Goal: Task Accomplishment & Management: Use online tool/utility

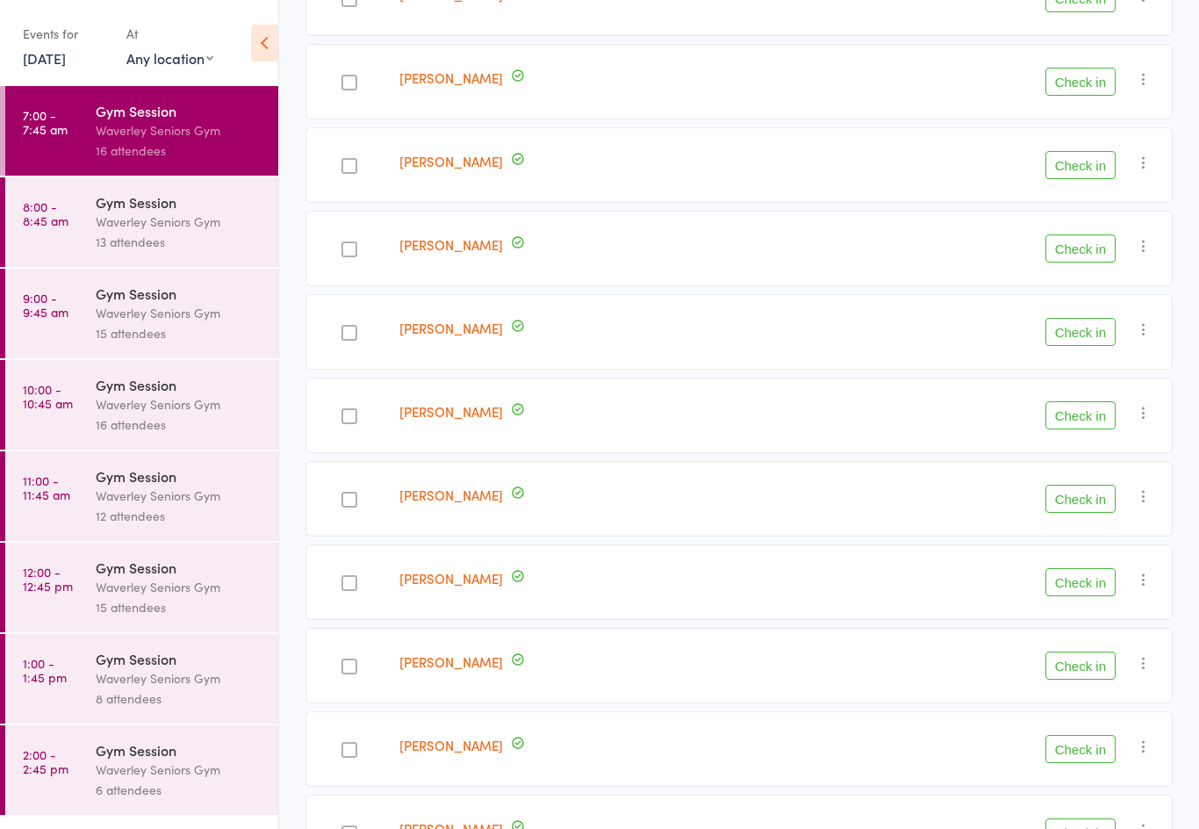
scroll to position [651, 0]
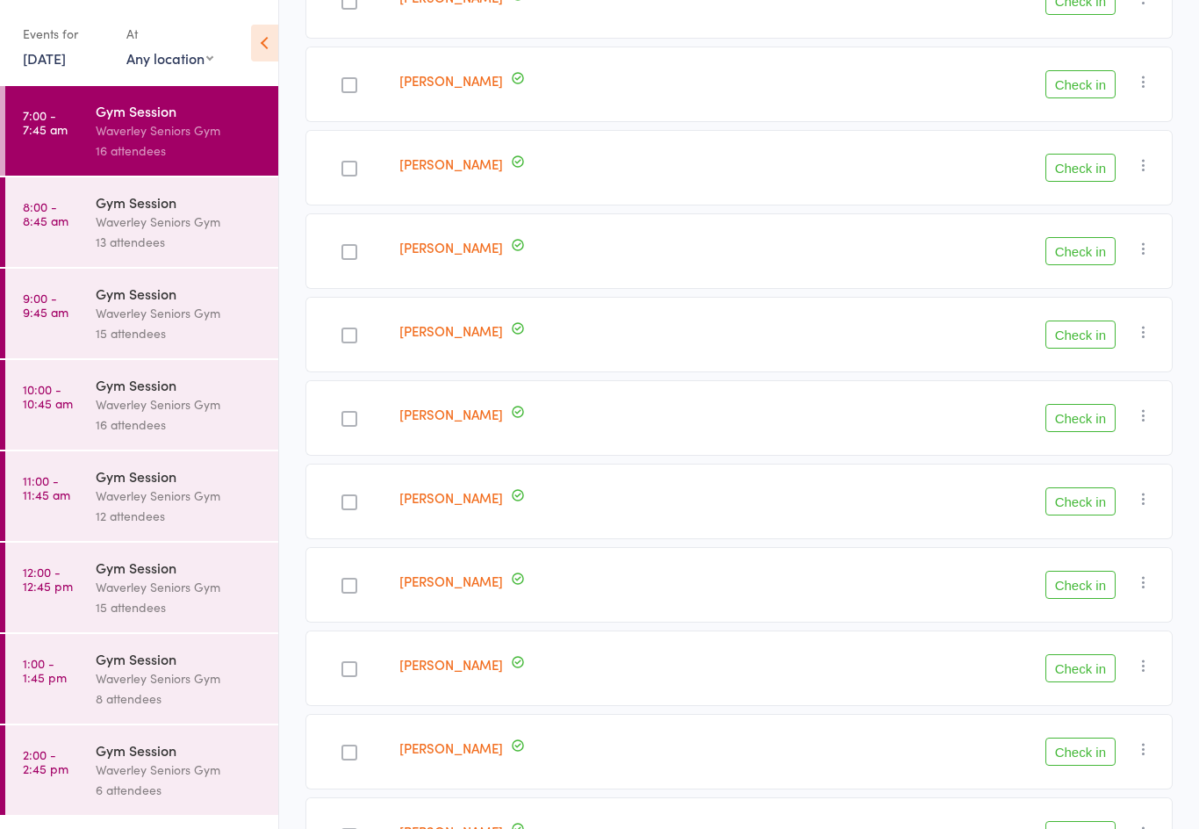
click at [79, 216] on link "8:00 - 8:45 am Gym Session Waverley Seniors Gym 13 attendees" at bounding box center [141, 222] width 273 height 90
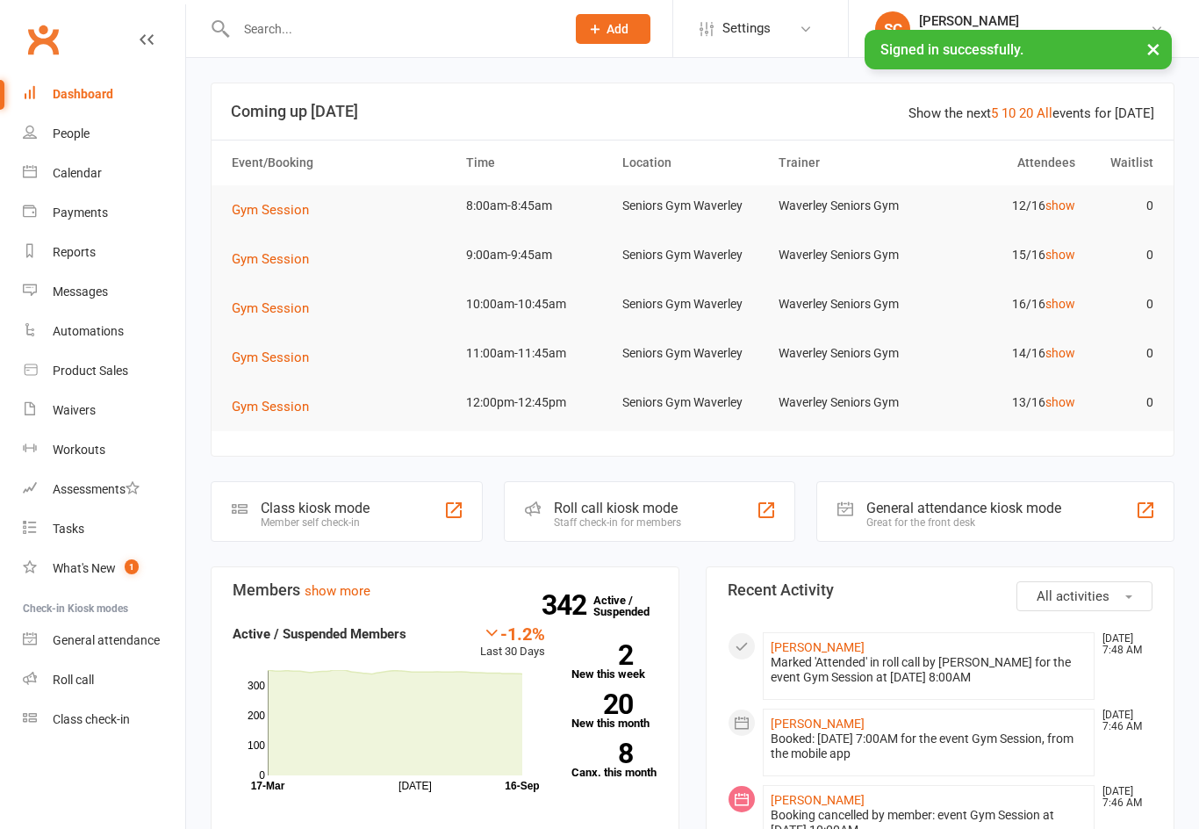
click at [79, 685] on div "Roll call" at bounding box center [73, 679] width 41 height 14
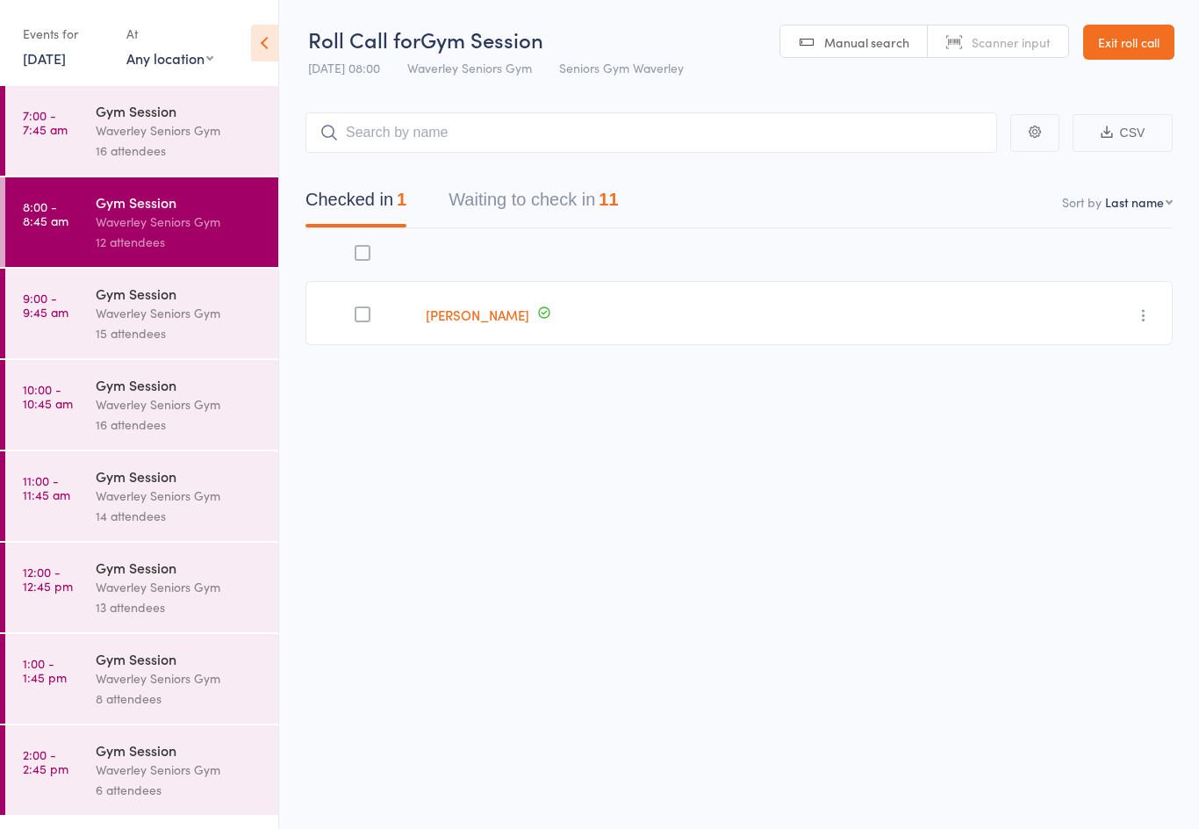
click at [593, 224] on button "Waiting to check in 11" at bounding box center [533, 204] width 169 height 47
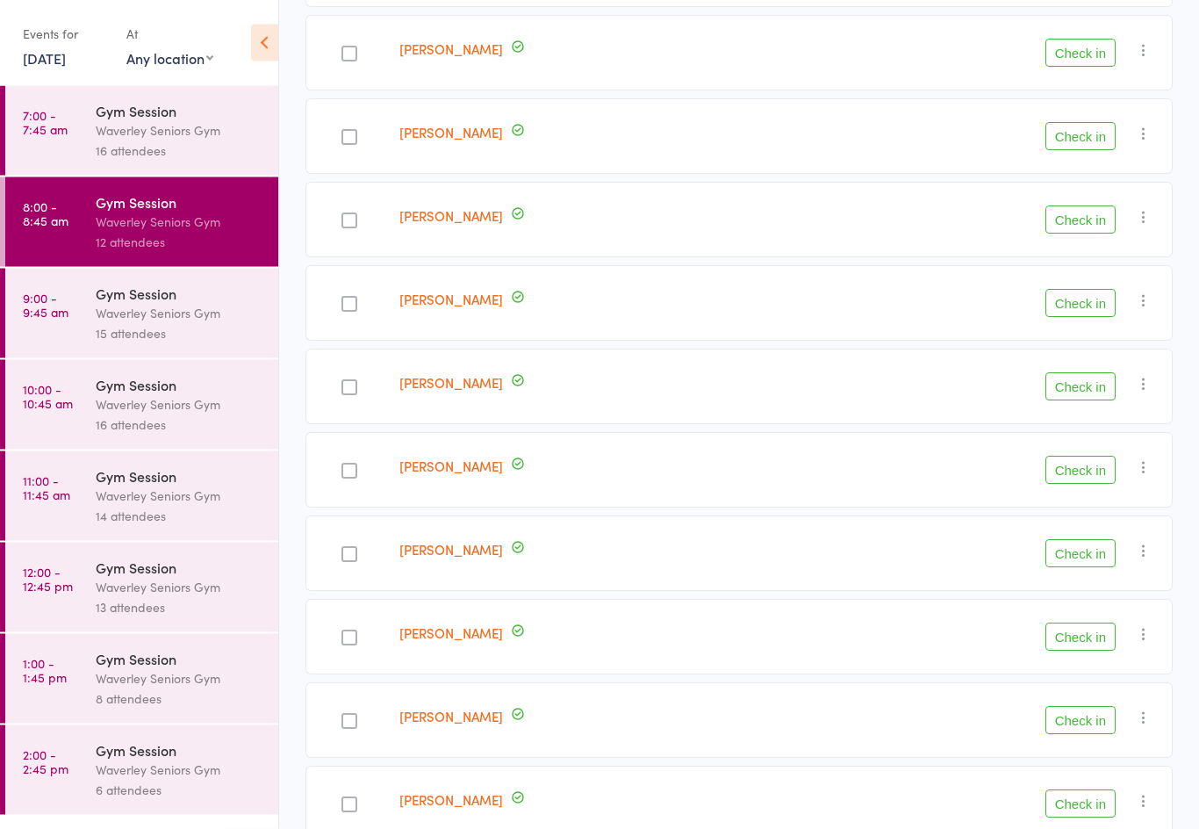
scroll to position [413, 0]
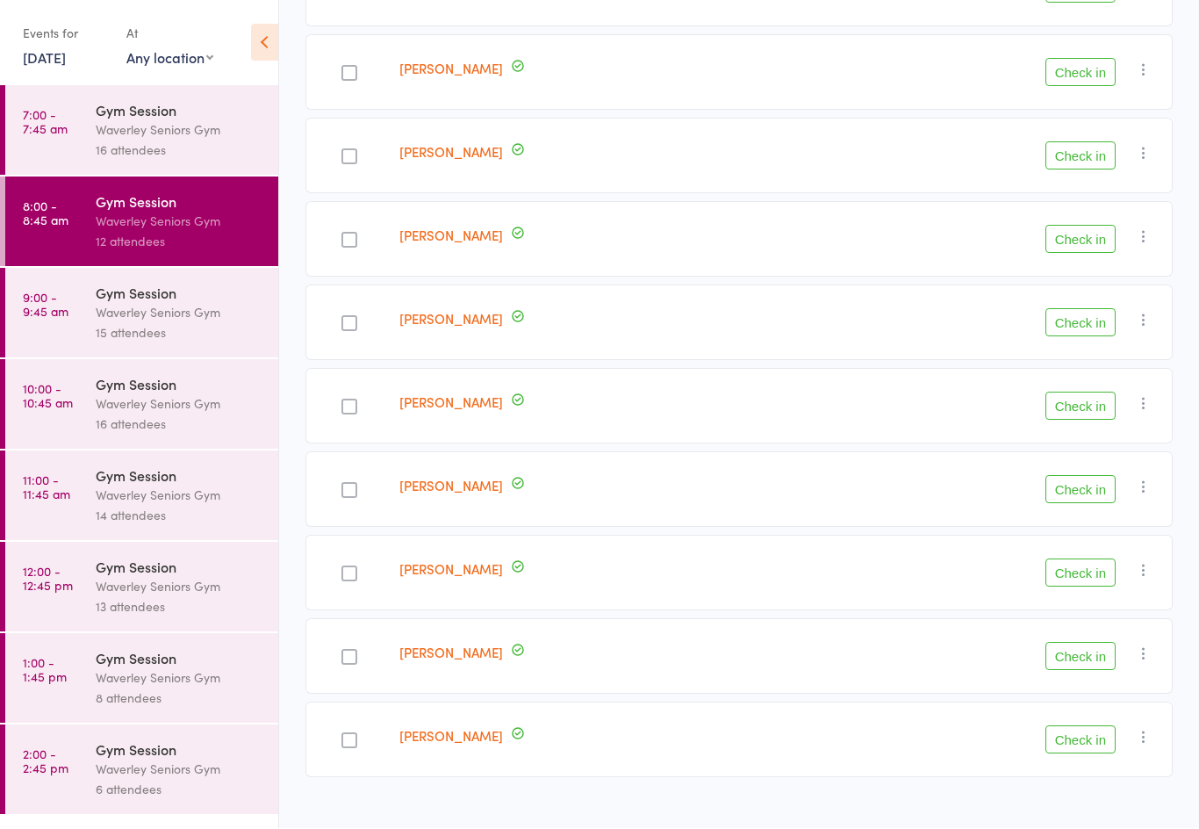
click at [1093, 563] on button "Check in" at bounding box center [1080, 573] width 70 height 28
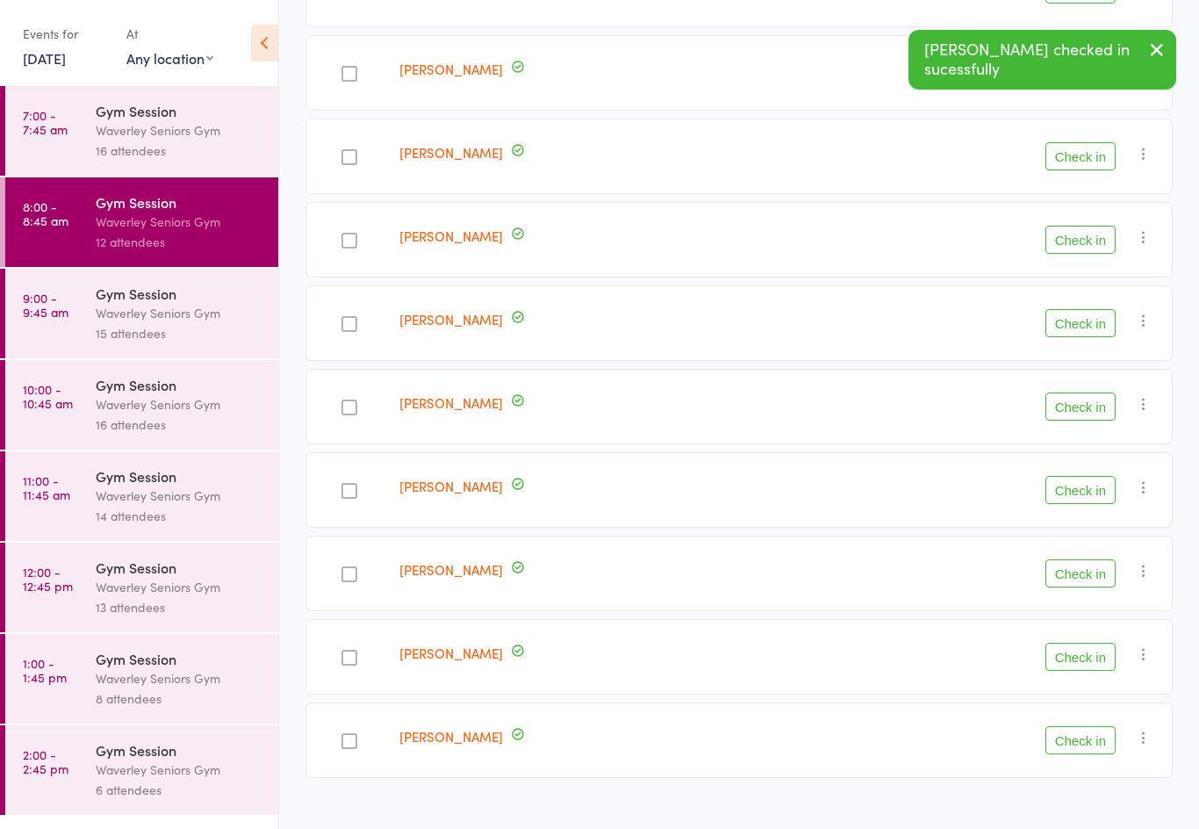
click at [1095, 649] on button "Check in" at bounding box center [1080, 656] width 70 height 28
